Goal: Information Seeking & Learning: Learn about a topic

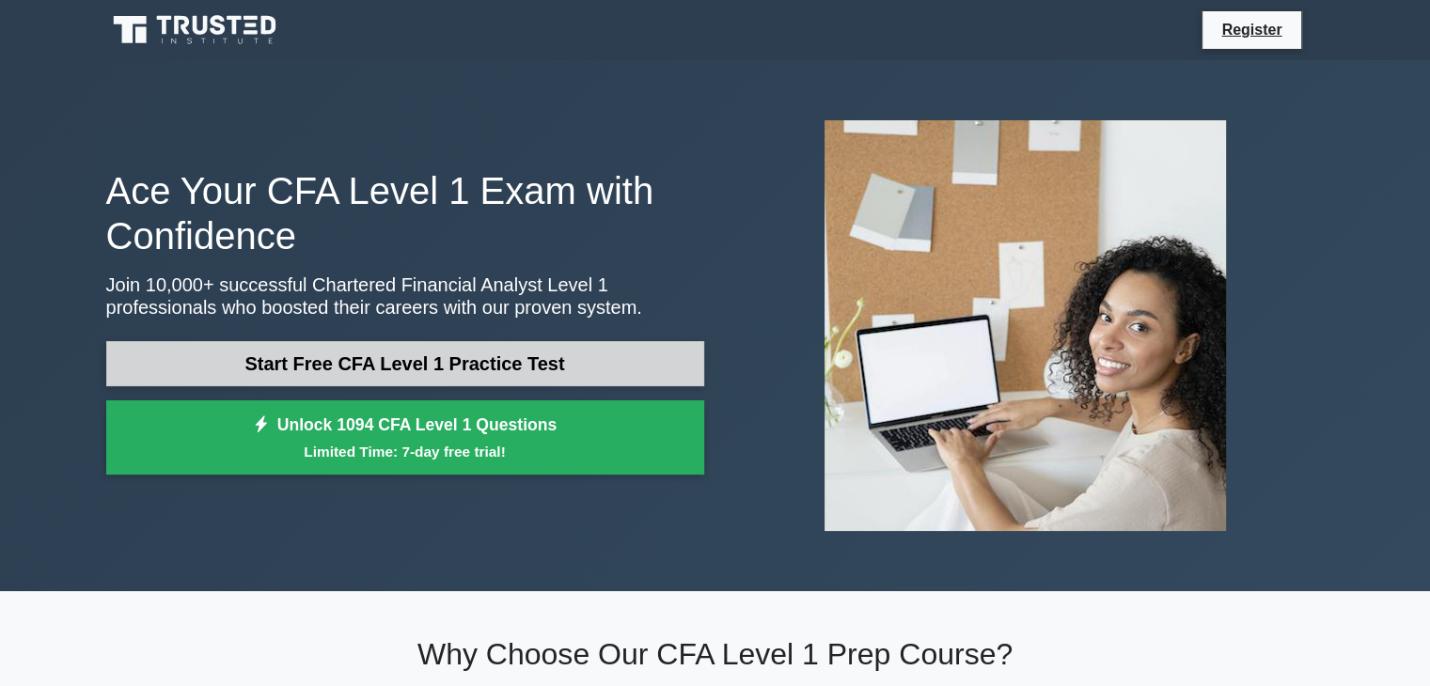
click at [599, 358] on link "Start Free CFA Level 1 Practice Test" at bounding box center [405, 363] width 598 height 45
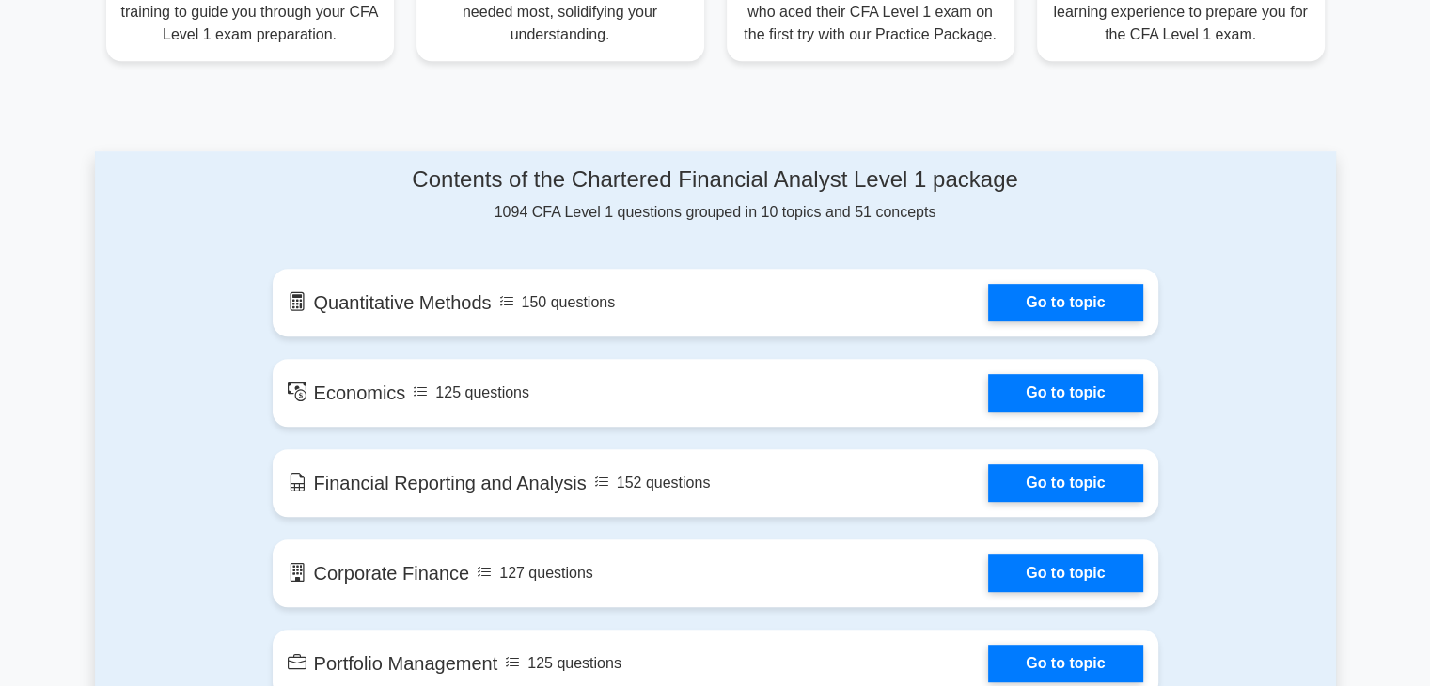
click at [320, 179] on h4 "Contents of the Chartered Financial Analyst Level 1 package" at bounding box center [716, 179] width 886 height 27
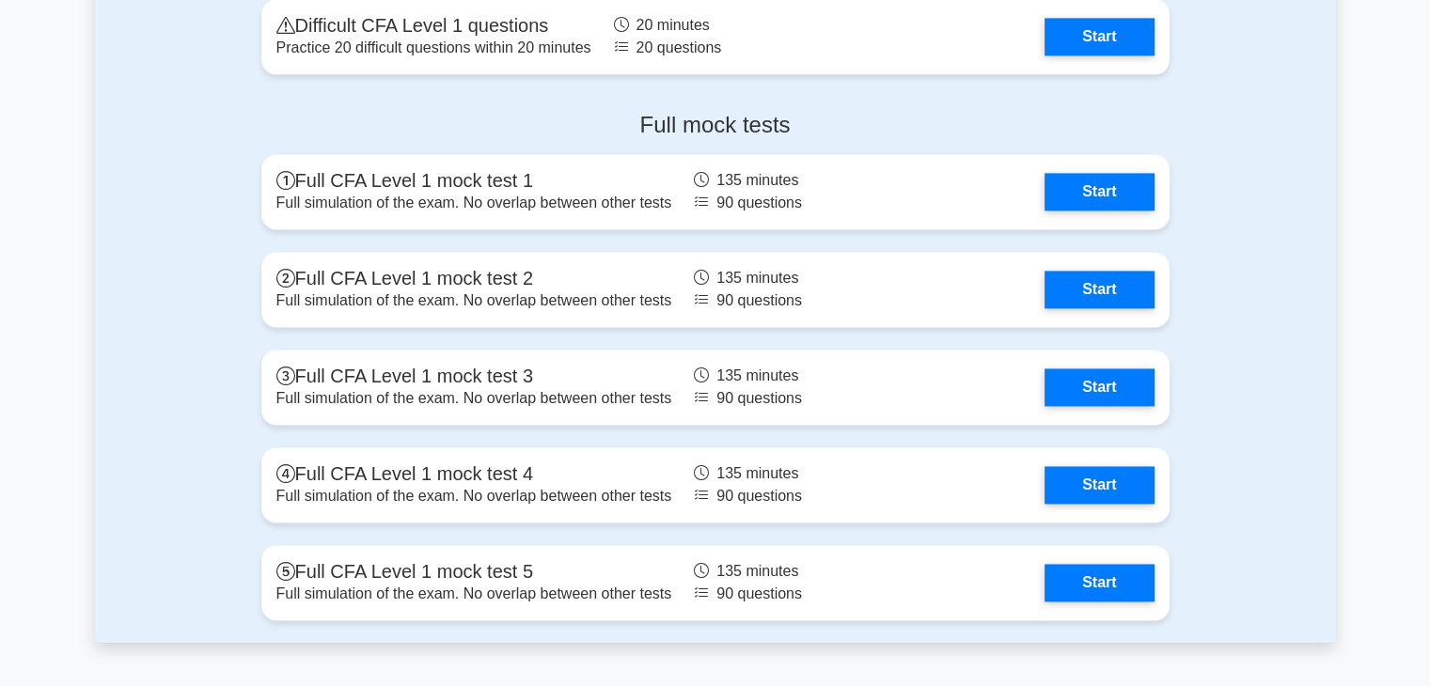
scroll to position [2565, 0]
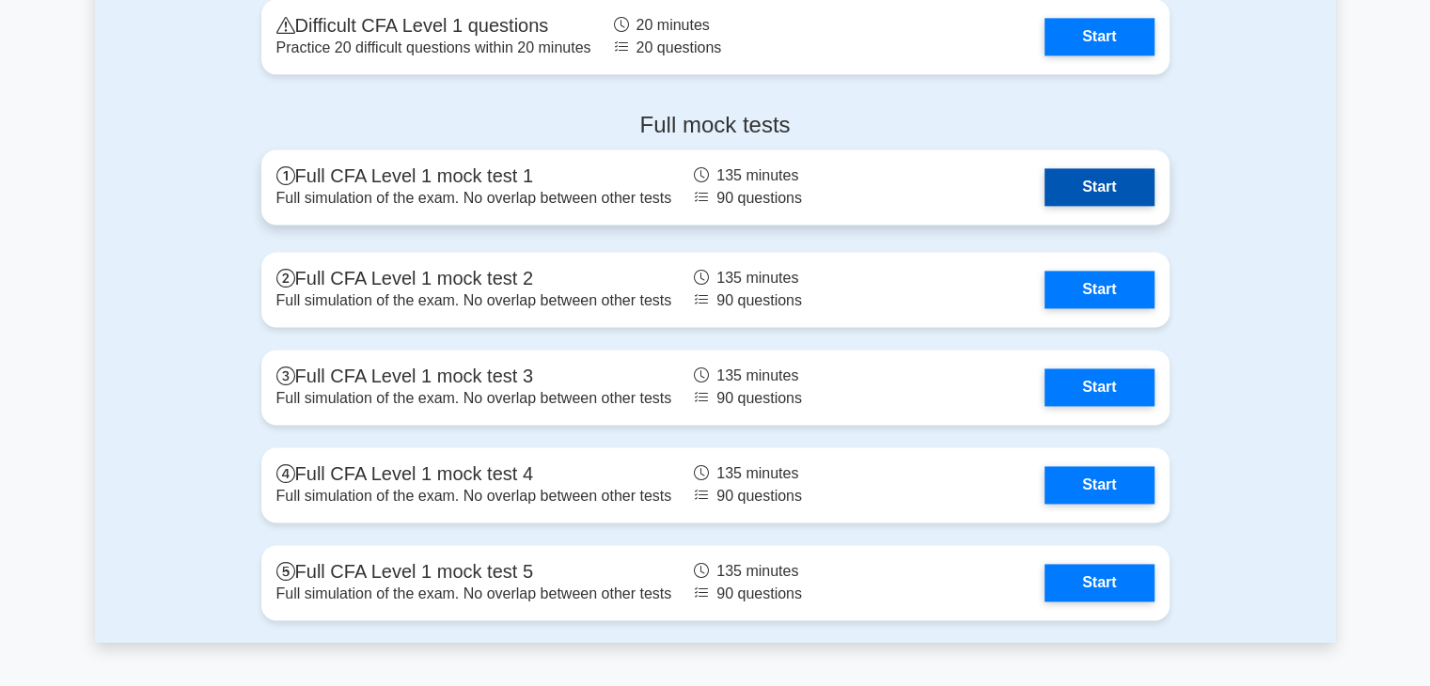
click at [1079, 178] on link "Start" at bounding box center [1098, 187] width 109 height 38
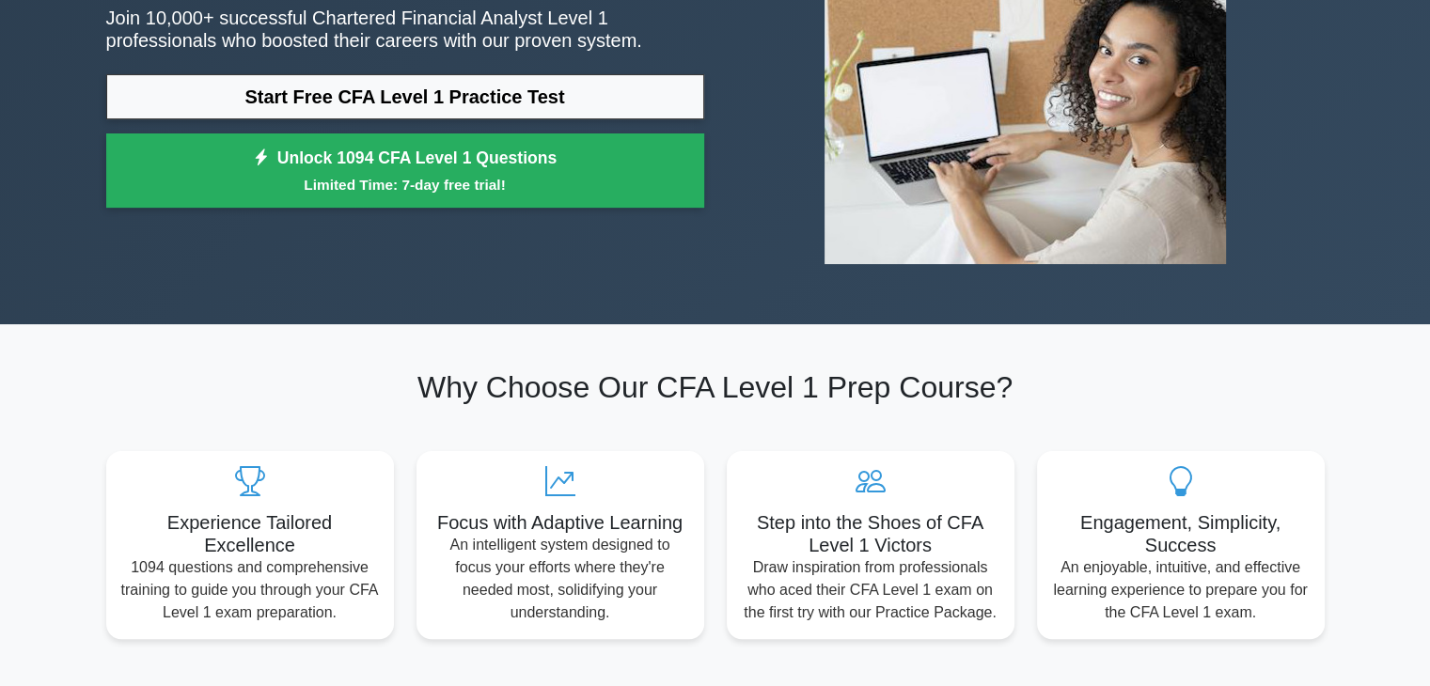
scroll to position [0, 0]
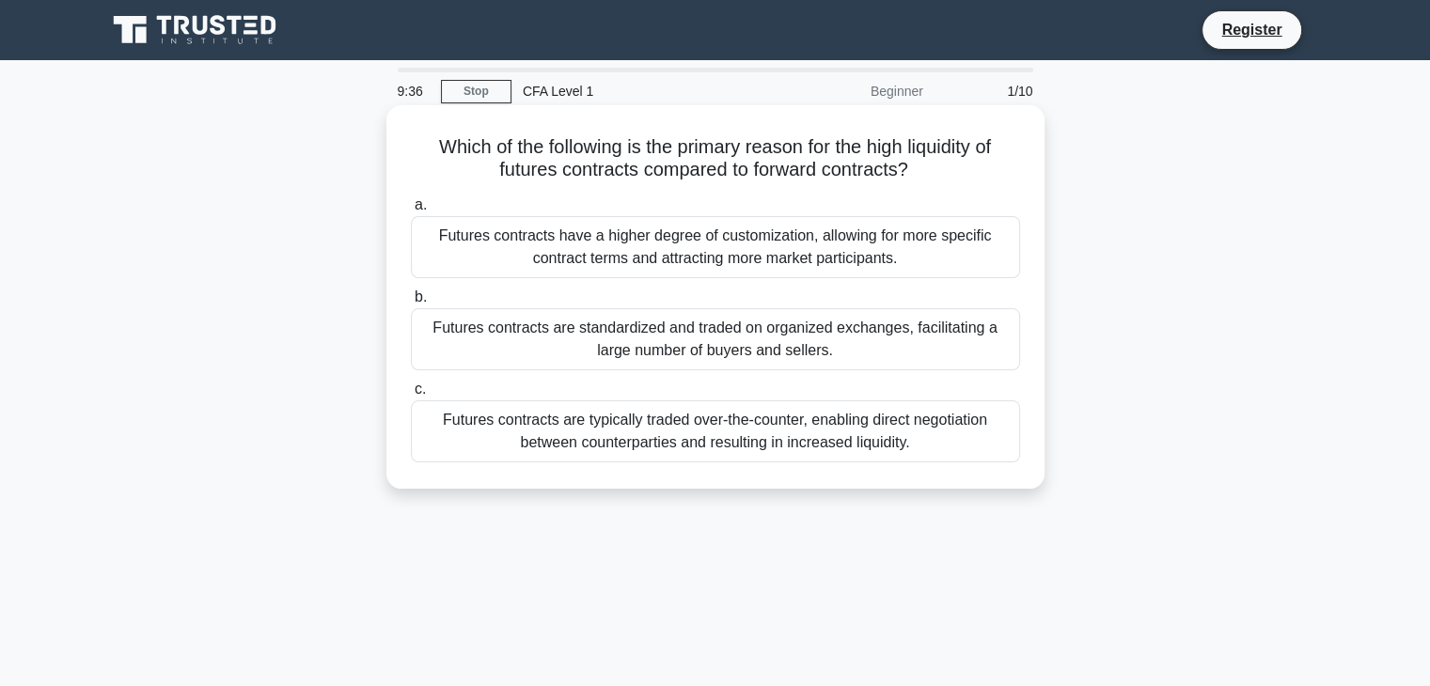
click at [944, 338] on div "Futures contracts are standardized and traded on organized exchanges, facilitat…" at bounding box center [715, 339] width 609 height 62
click at [411, 304] on input "b. Futures contracts are standardized and traded on organized exchanges, facili…" at bounding box center [411, 297] width 0 height 12
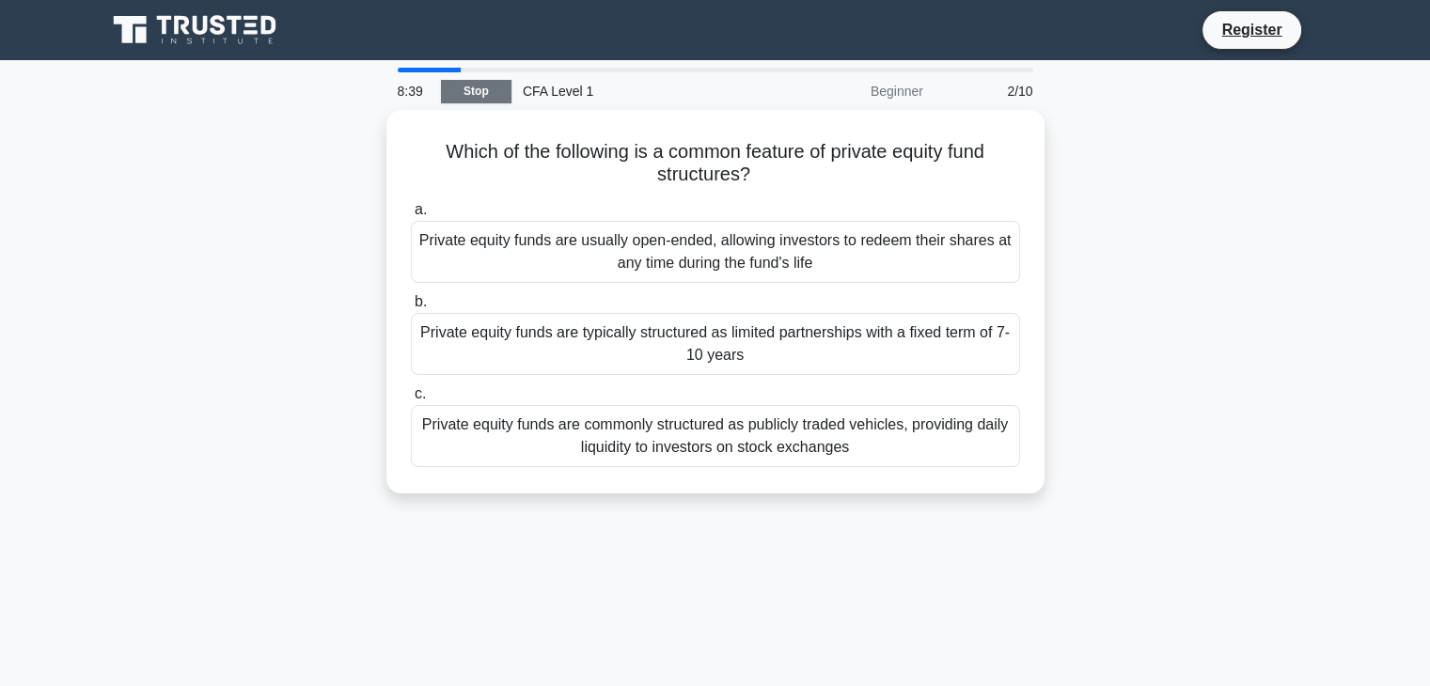
click at [479, 88] on link "Stop" at bounding box center [476, 92] width 71 height 24
